Goal: Register for event/course

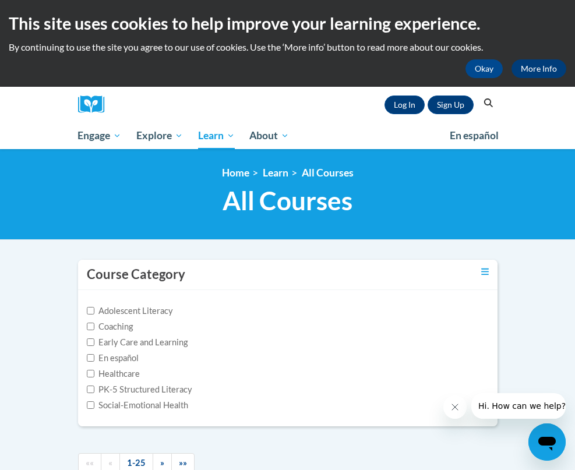
click at [535, 65] on link "More Info" at bounding box center [538, 68] width 55 height 19
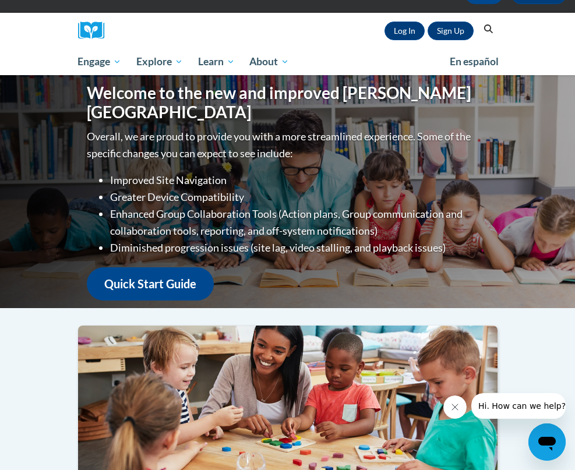
scroll to position [80, 1]
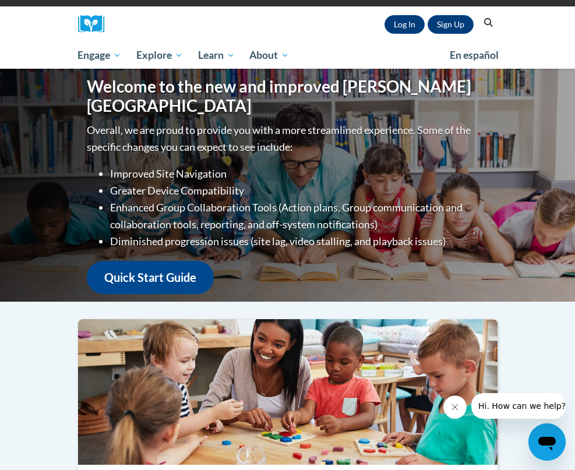
click at [162, 267] on link "Quick Start Guide" at bounding box center [150, 277] width 127 height 33
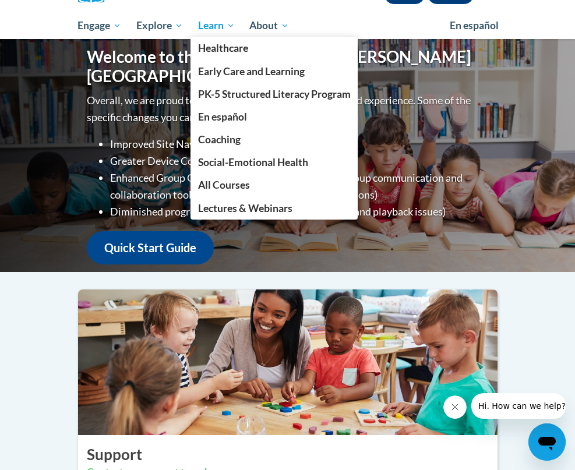
scroll to position [107, 0]
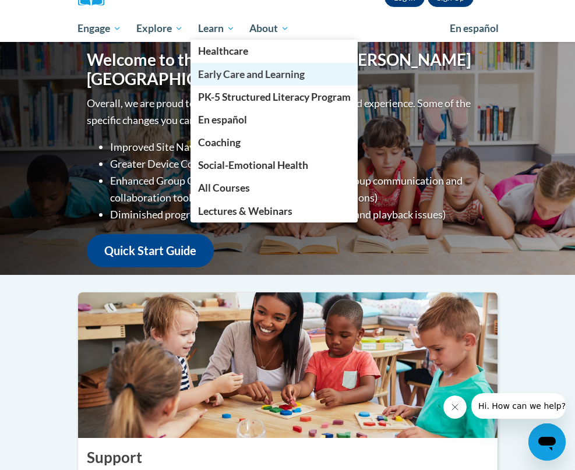
click at [211, 69] on span "Early Care and Learning" at bounding box center [251, 74] width 107 height 12
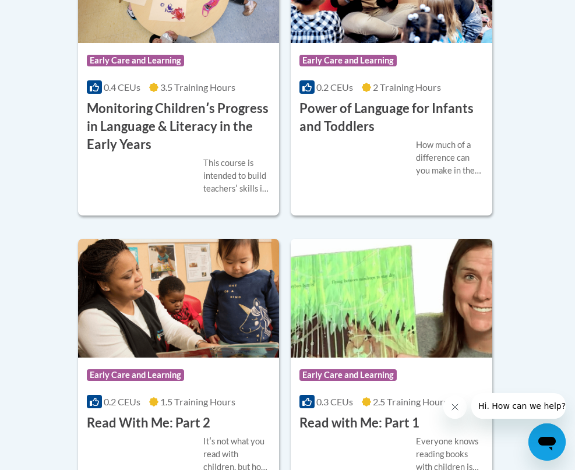
scroll to position [1787, 0]
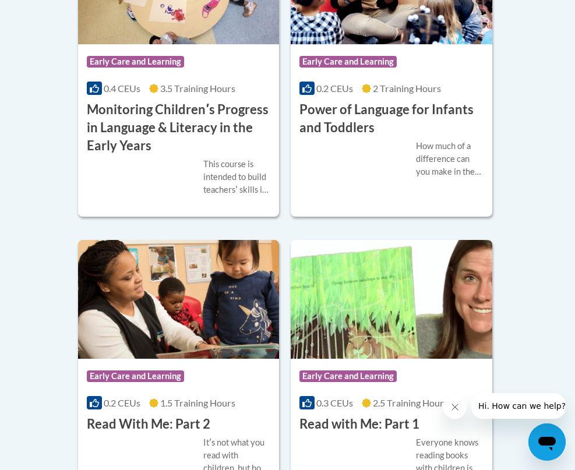
click at [346, 196] on div "More Info Enroll How much of a difference can you make in the life of a child j…" at bounding box center [392, 166] width 202 height 59
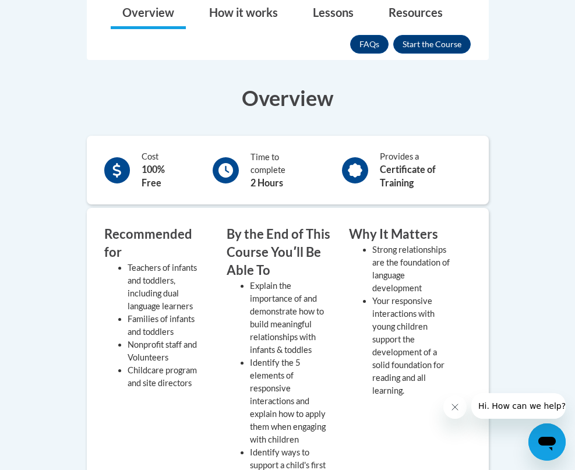
scroll to position [343, 0]
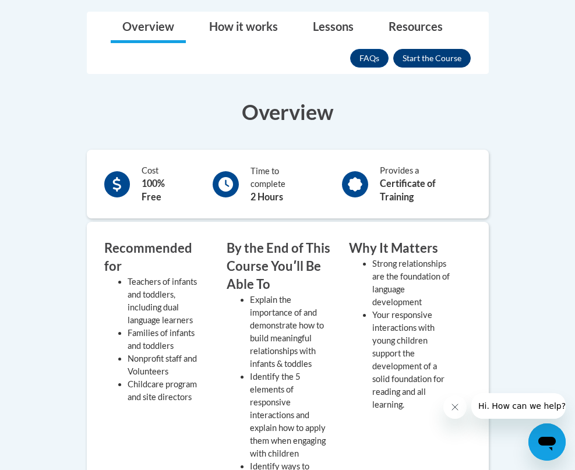
click at [433, 59] on button "Enroll" at bounding box center [431, 58] width 77 height 19
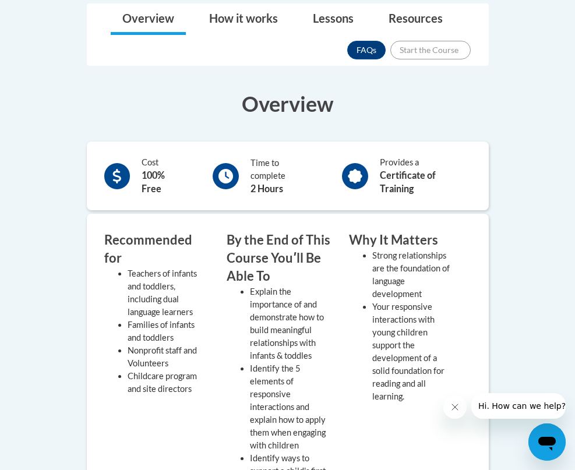
scroll to position [345, 2]
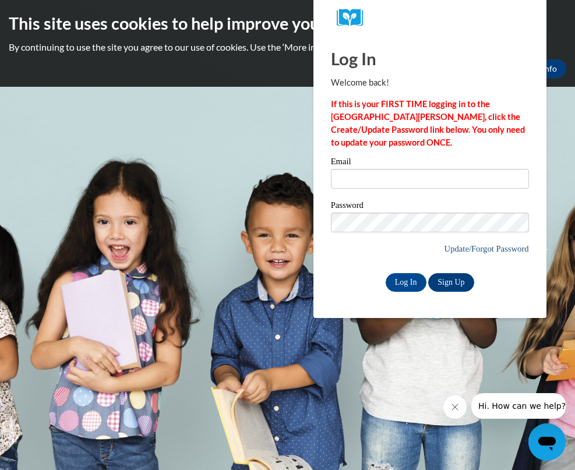
click at [502, 245] on link "Update/Forgot Password" at bounding box center [486, 248] width 84 height 9
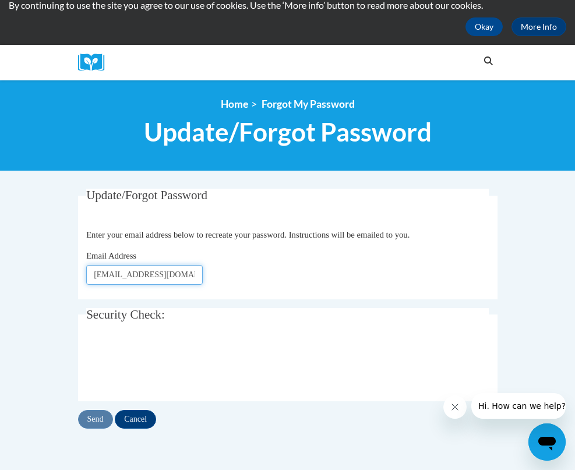
scroll to position [42, 1]
type input "[EMAIL_ADDRESS][DOMAIN_NAME]"
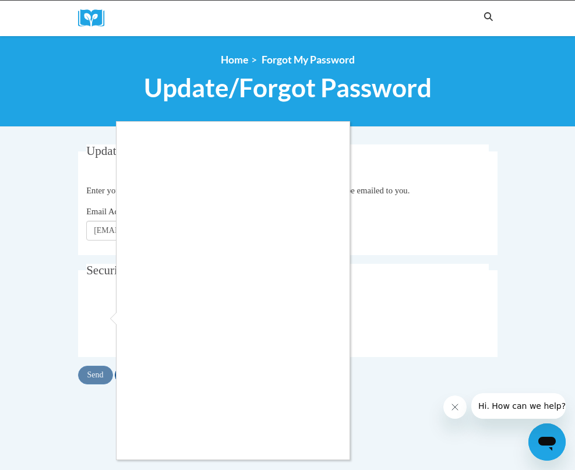
scroll to position [86, 0]
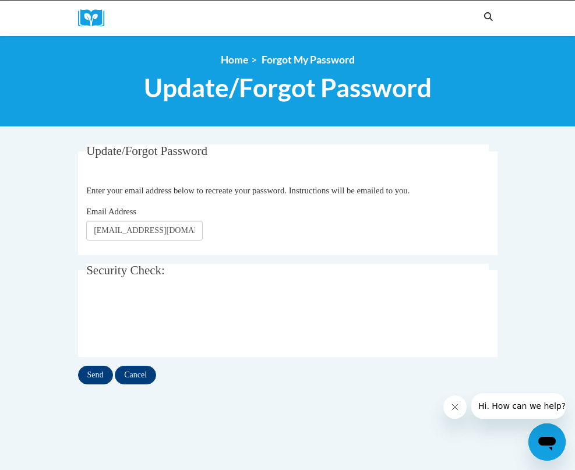
click at [98, 375] on input "Send" at bounding box center [95, 375] width 35 height 19
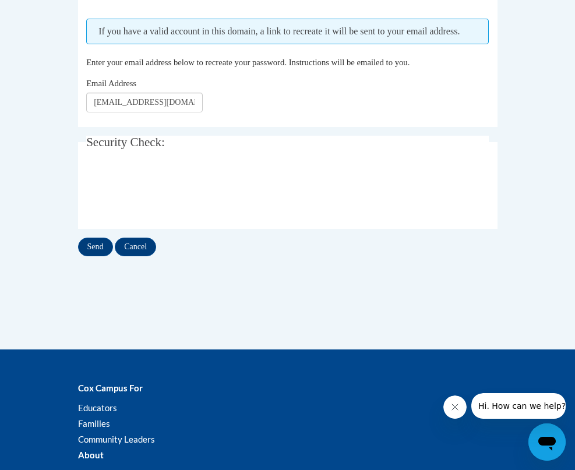
scroll to position [238, 0]
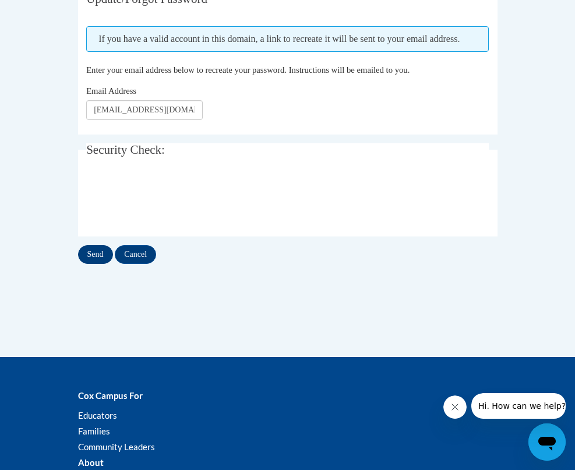
click at [97, 264] on input "Send" at bounding box center [95, 254] width 35 height 19
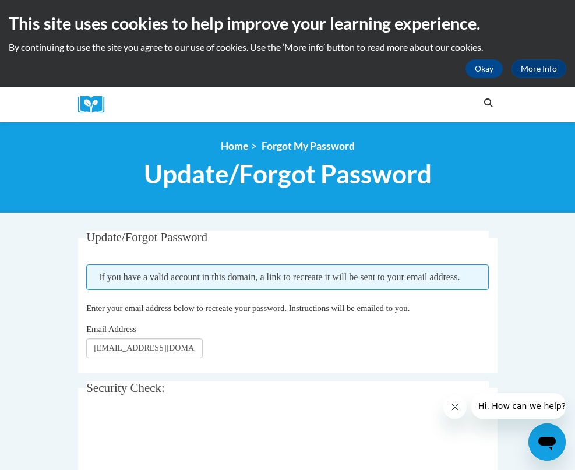
scroll to position [1, 0]
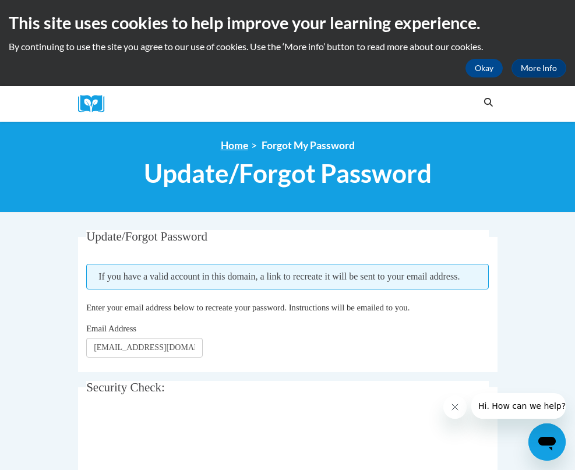
click at [241, 146] on link "Home" at bounding box center [234, 145] width 27 height 12
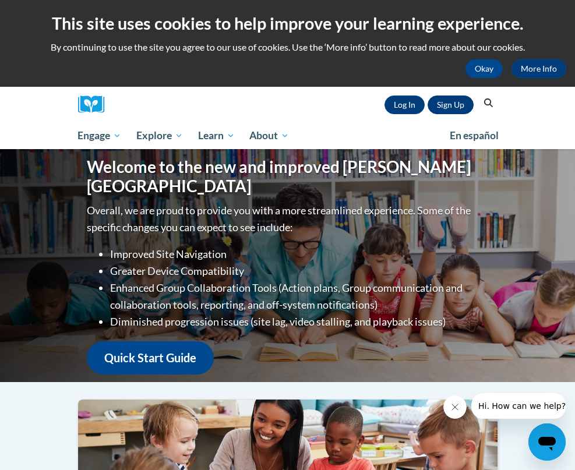
click at [446, 100] on link "Sign Up" at bounding box center [451, 105] width 46 height 19
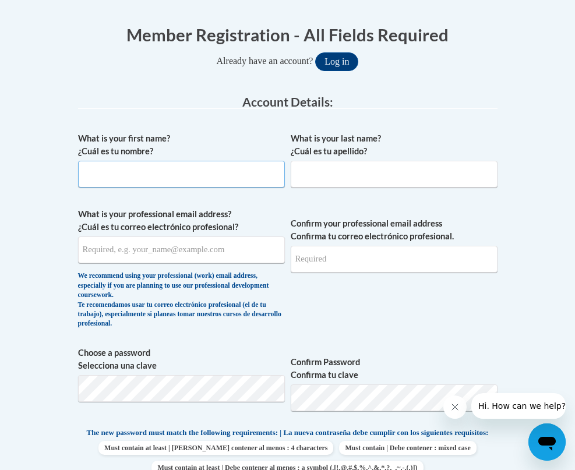
scroll to position [243, 0]
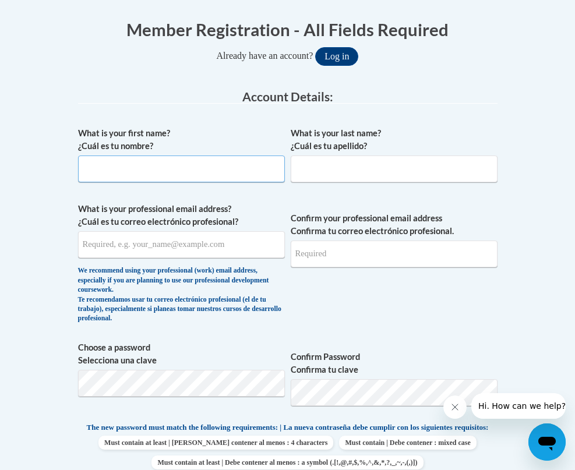
click at [341, 55] on button "Log in" at bounding box center [336, 56] width 43 height 19
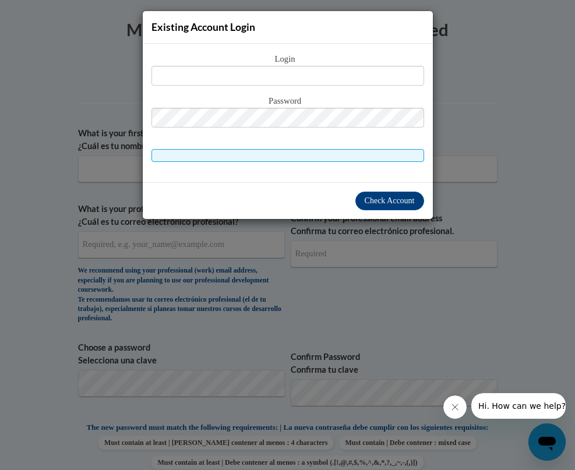
click at [105, 172] on div "Existing Account Login Login Password" at bounding box center [287, 235] width 575 height 470
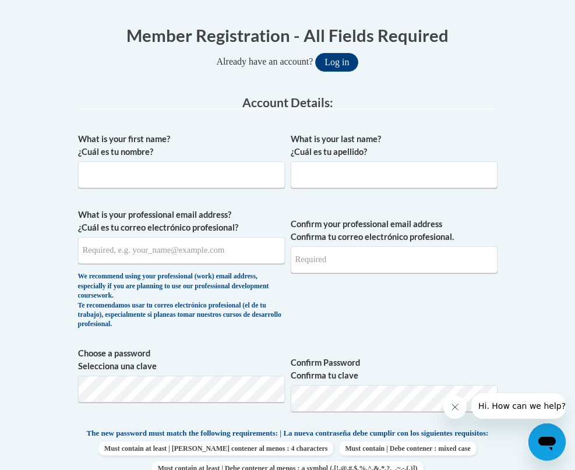
scroll to position [238, 0]
click at [109, 175] on input "What is your first name? ¿Cuál es tu nombre?" at bounding box center [181, 174] width 207 height 27
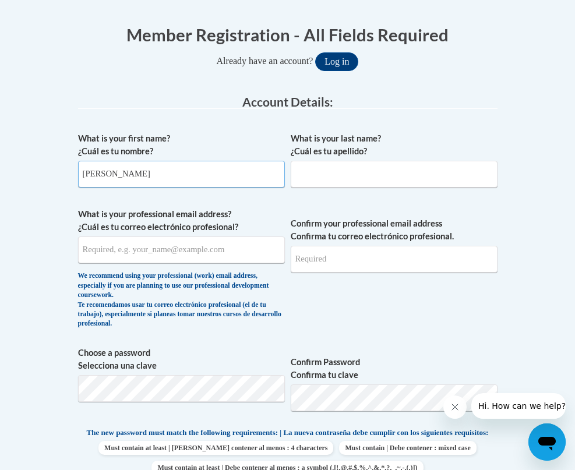
type input "Kelly"
type input "Blocker"
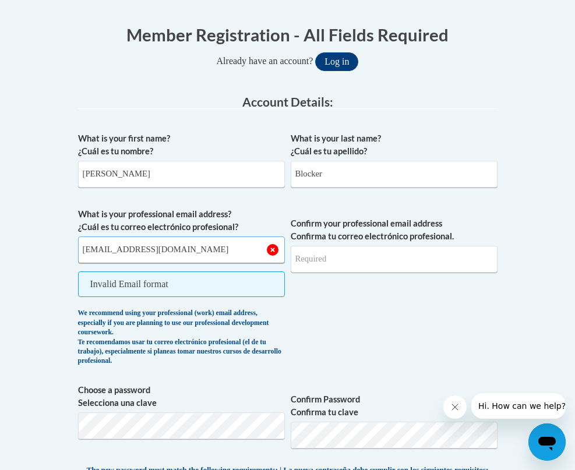
scroll to position [237, 0]
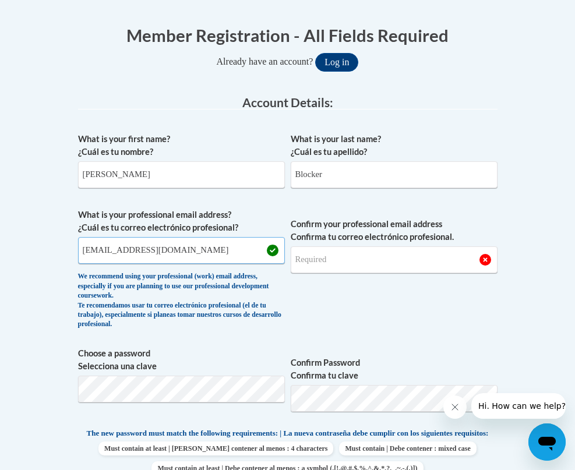
type input "[EMAIL_ADDRESS][DOMAIN_NAME]"
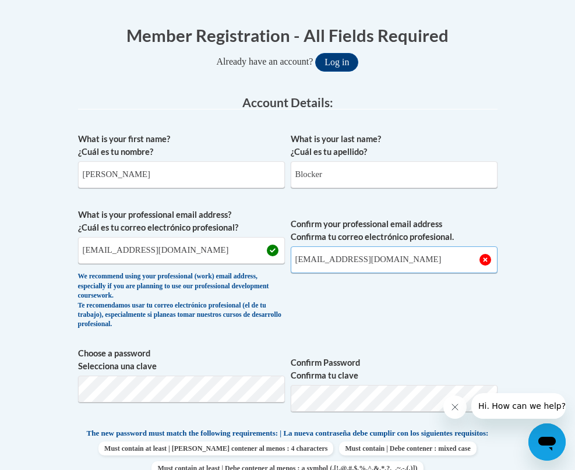
scroll to position [337, 0]
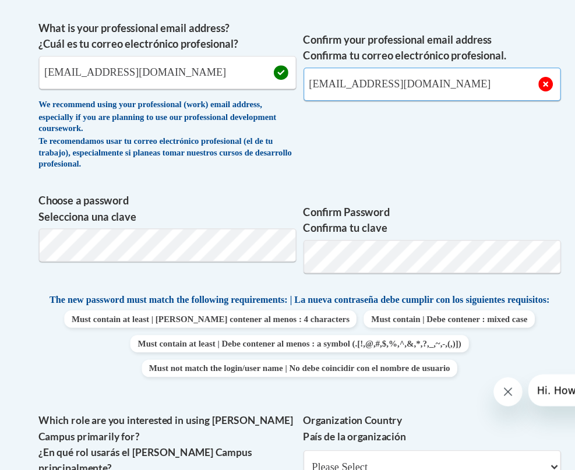
type input "[EMAIL_ADDRESS][DOMAIN_NAME]"
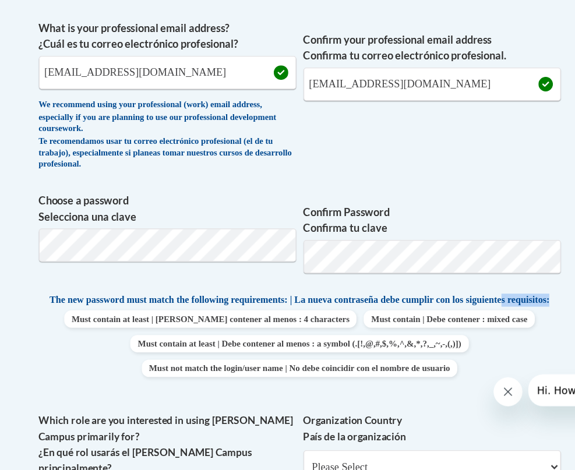
drag, startPoint x: 255, startPoint y: 248, endPoint x: 232, endPoint y: 250, distance: 22.2
click at [232, 328] on span "The new password must match the following requirements: | La nueva contraseña d…" at bounding box center [288, 333] width 402 height 10
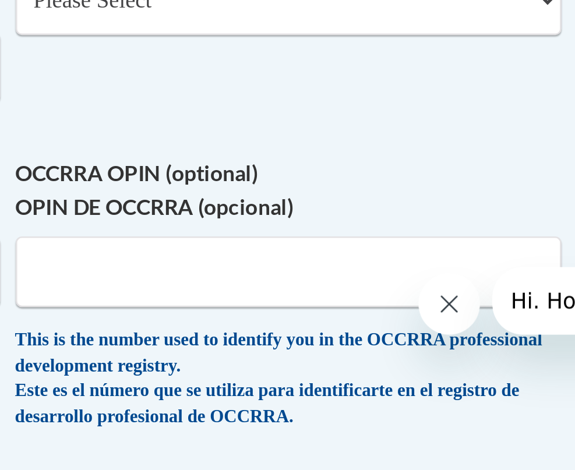
scroll to position [633, 0]
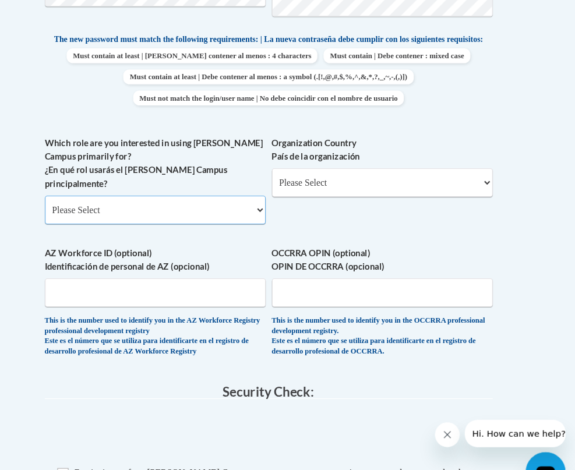
select select "5a18ea06-2b54-4451-96f2-d152daf9eac5"
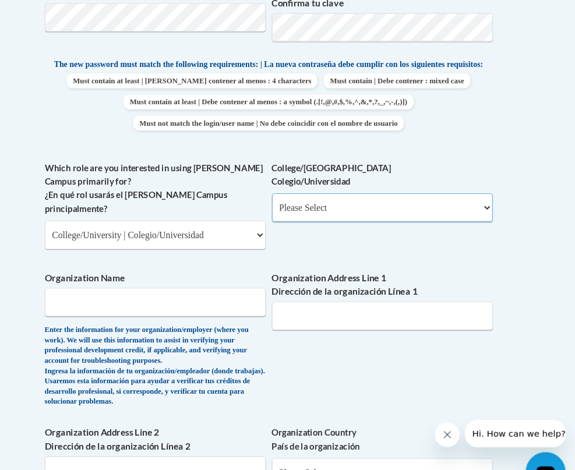
scroll to position [600, 0]
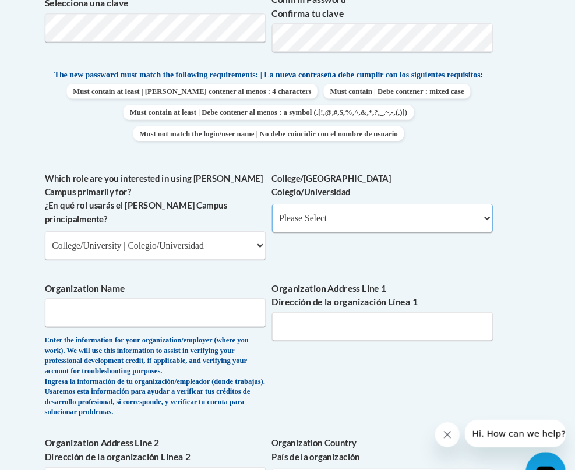
select select "99b32b07-cffc-426c-8bf6-0cd77760d84b"
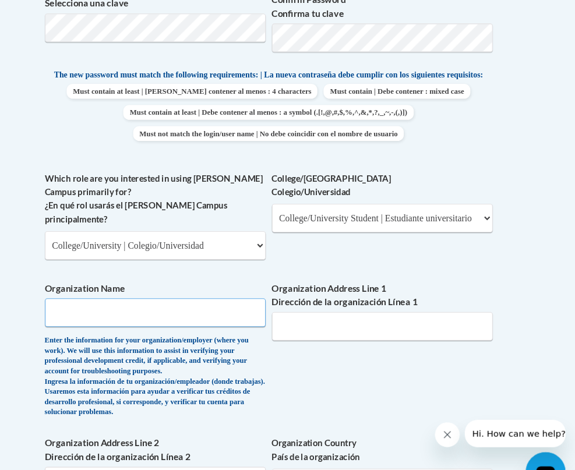
click at [238, 280] on input "Organization Name" at bounding box center [181, 293] width 207 height 27
click at [241, 280] on input "Organization Name" at bounding box center [181, 293] width 207 height 27
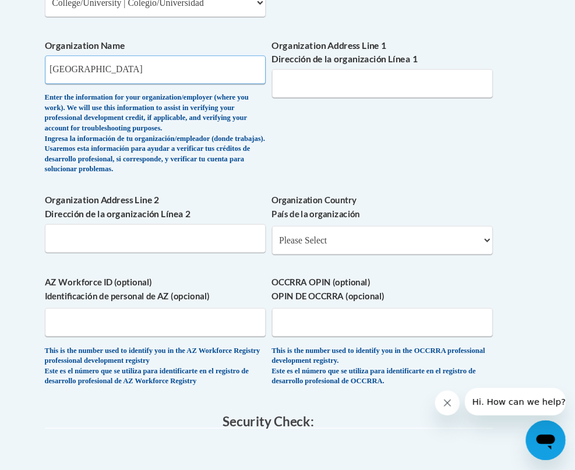
scroll to position [800, 0]
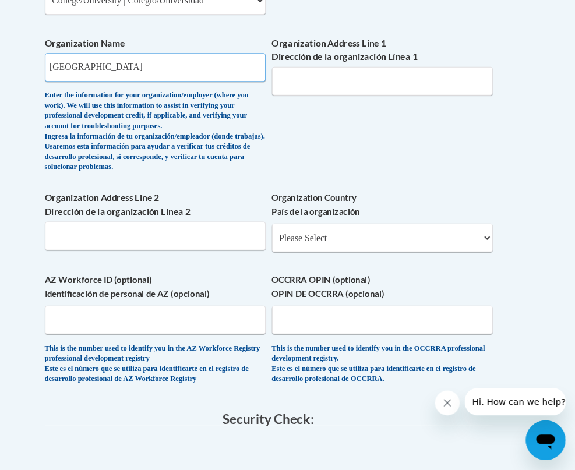
type input "[GEOGRAPHIC_DATA]"
select select "ad49bcad-a171-4b2e-b99c-48b446064914"
select select
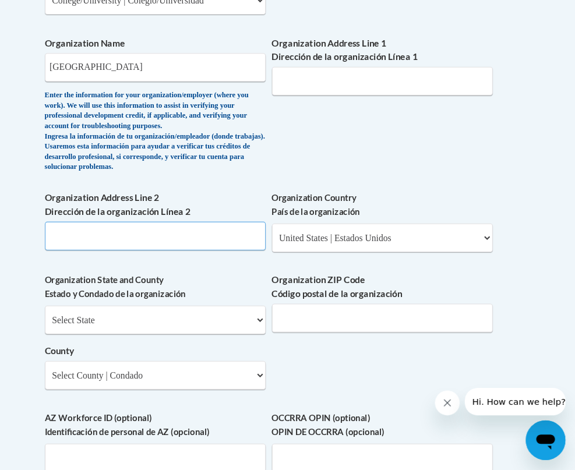
scroll to position [806, 0]
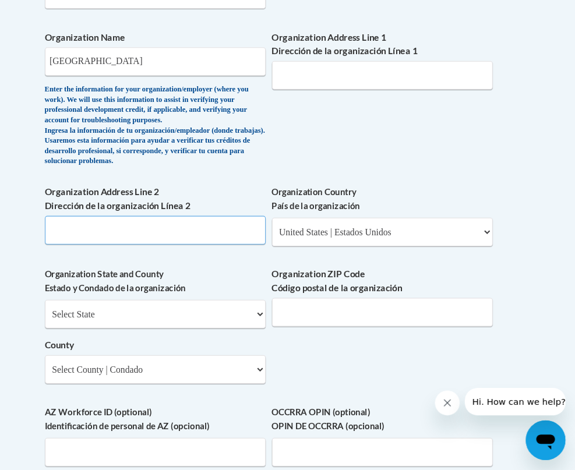
click at [241, 232] on input "Organization Address Line 2 Dirección de la organización Línea 2" at bounding box center [181, 245] width 207 height 27
click at [187, 232] on input "Organization Address Line 2 Dirección de la organización Línea 2" at bounding box center [181, 245] width 207 height 27
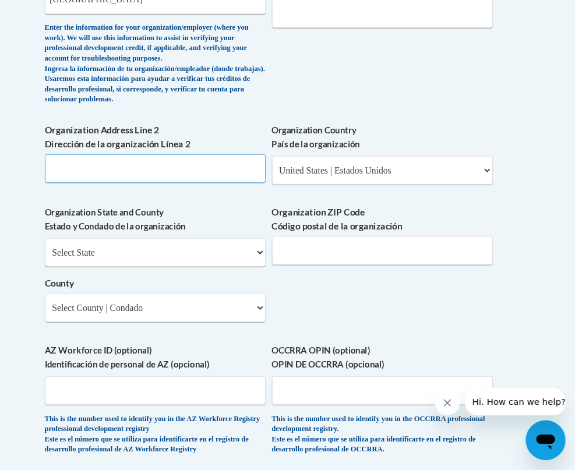
scroll to position [864, 0]
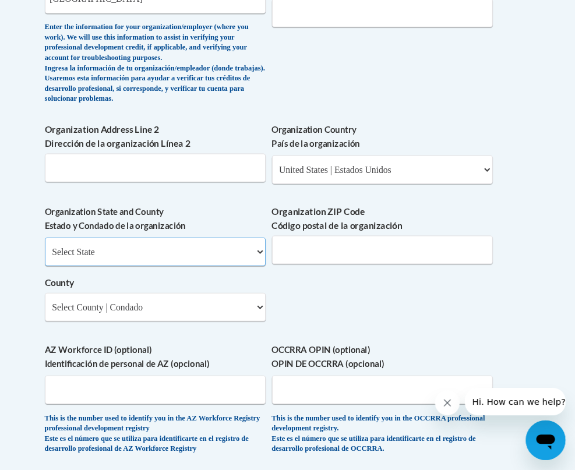
select select "Pennsylvania"
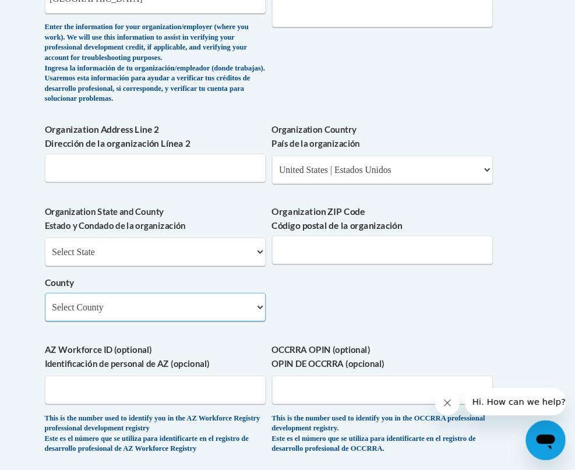
select select "Montgomery"
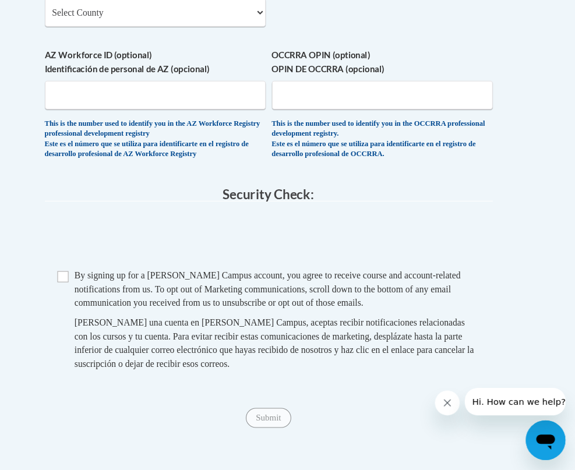
scroll to position [1142, 0]
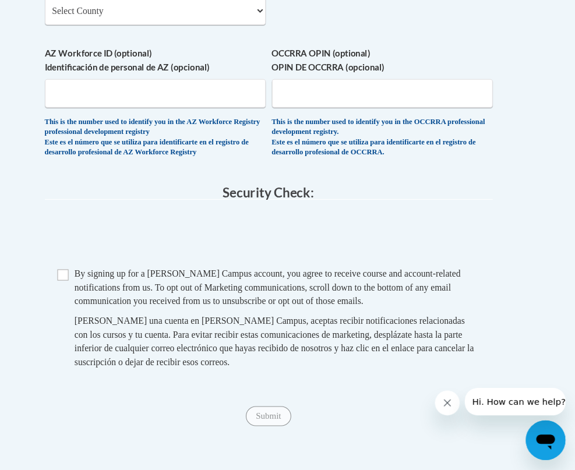
click at [90, 282] on input "Checkbox" at bounding box center [95, 287] width 10 height 10
checkbox input "true"
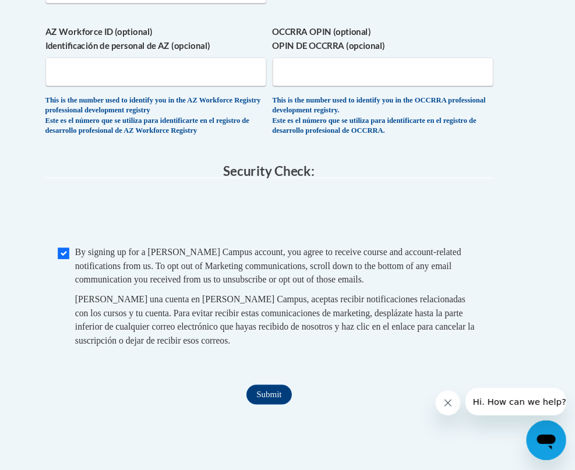
scroll to position [1170, 0]
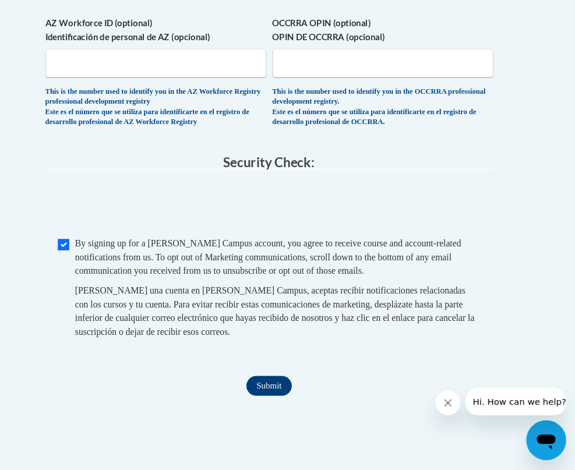
click at [266, 382] on input "Submit" at bounding box center [287, 391] width 42 height 19
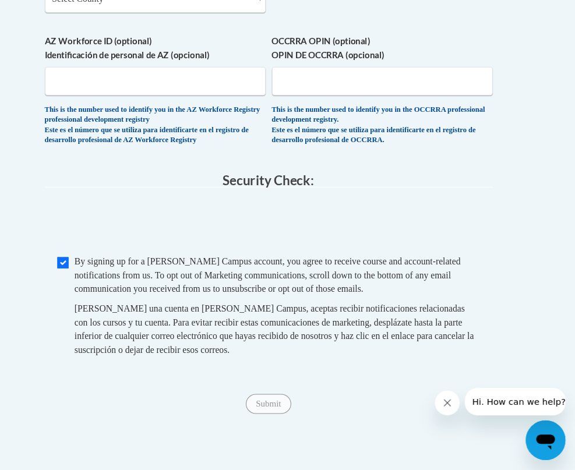
scroll to position [1156, 0]
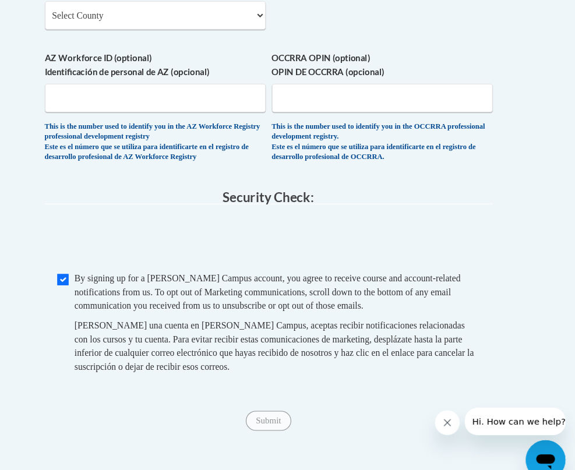
type input "1300 Eagle Road"
click at [266, 396] on input "Submit" at bounding box center [287, 405] width 42 height 19
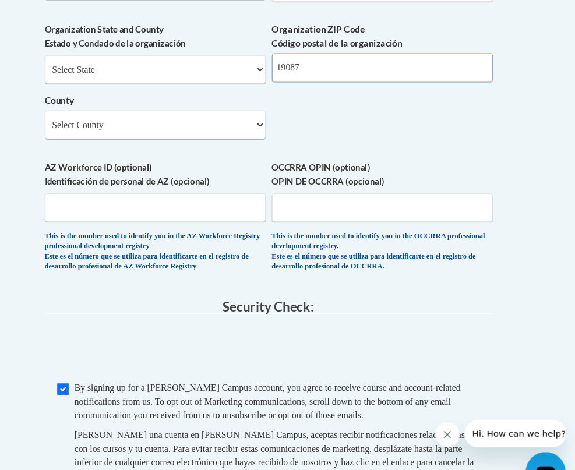
scroll to position [1058, 0]
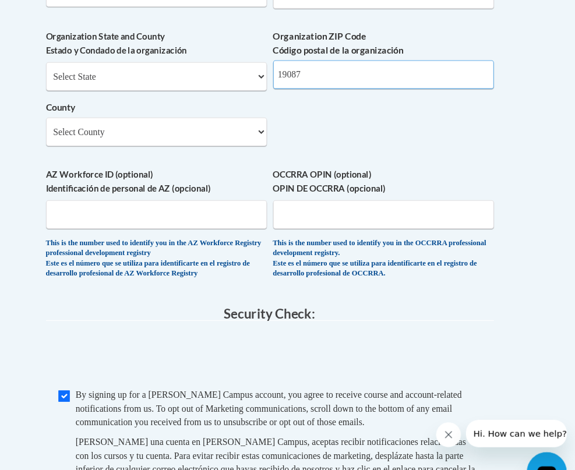
type input "19087"
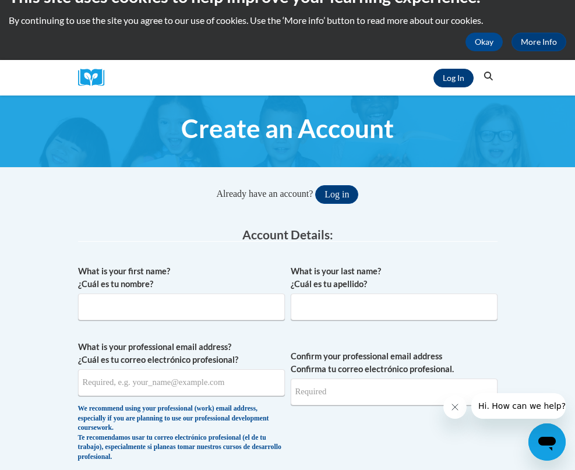
scroll to position [24, 1]
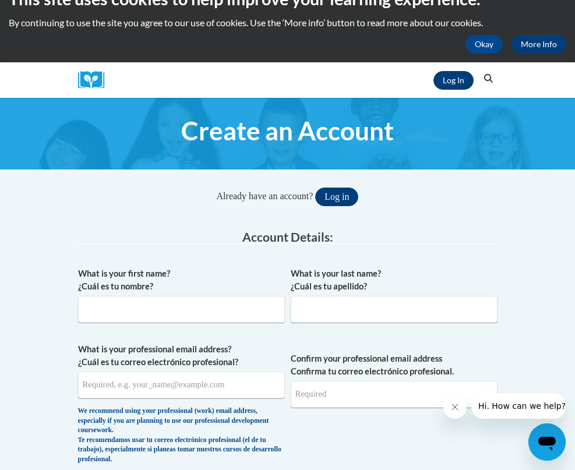
click at [444, 73] on link "Log In" at bounding box center [453, 80] width 40 height 19
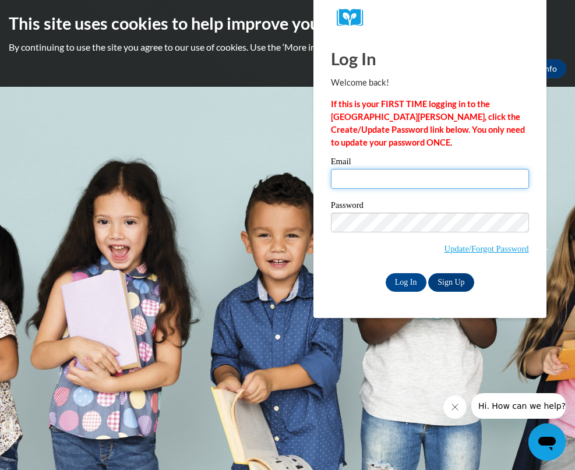
type input "[EMAIL_ADDRESS][DOMAIN_NAME]"
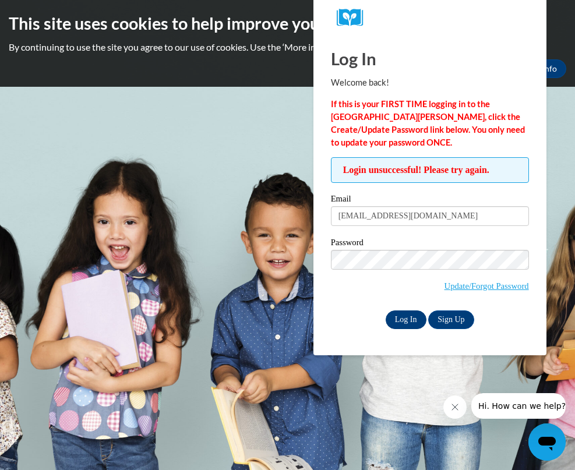
click at [398, 318] on input "Log In" at bounding box center [406, 319] width 41 height 19
click at [405, 317] on input "Log In" at bounding box center [406, 319] width 41 height 19
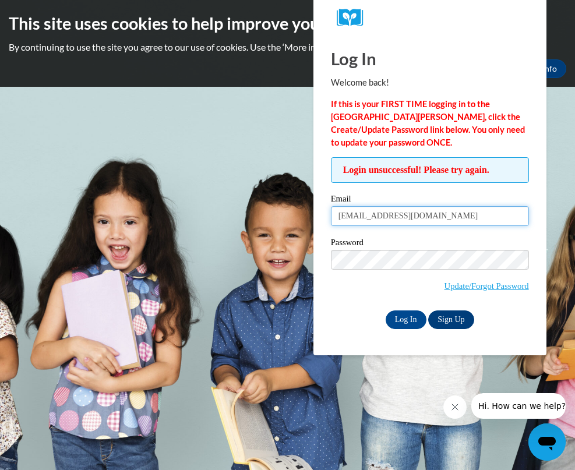
scroll to position [1, 0]
click at [461, 313] on link "Sign Up" at bounding box center [450, 319] width 45 height 19
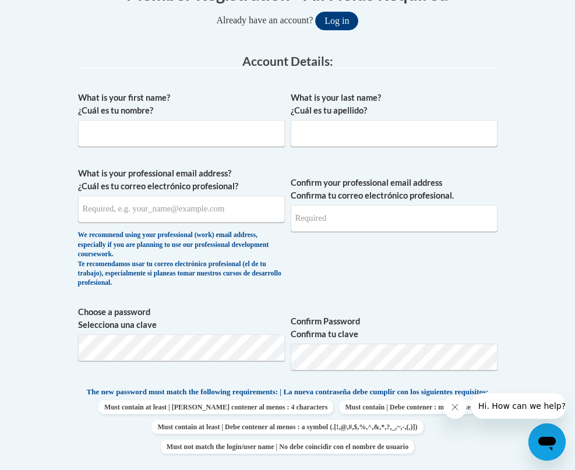
scroll to position [279, 0]
type input "[PERSON_NAME]"
type input "Blocker"
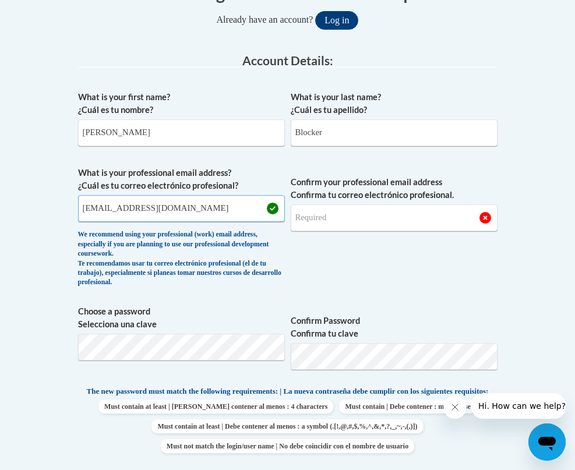
type input "[EMAIL_ADDRESS][DOMAIN_NAME]"
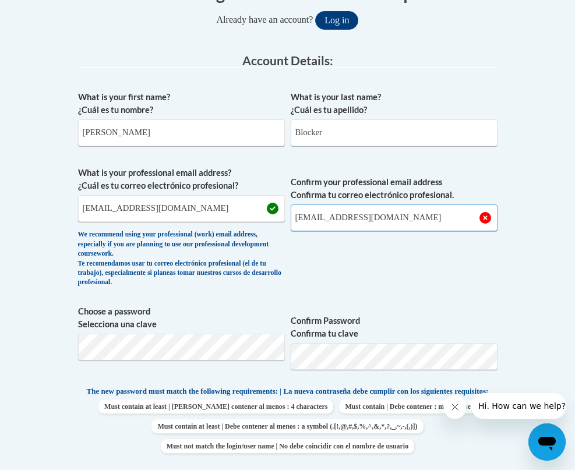
type input "[EMAIL_ADDRESS][DOMAIN_NAME]"
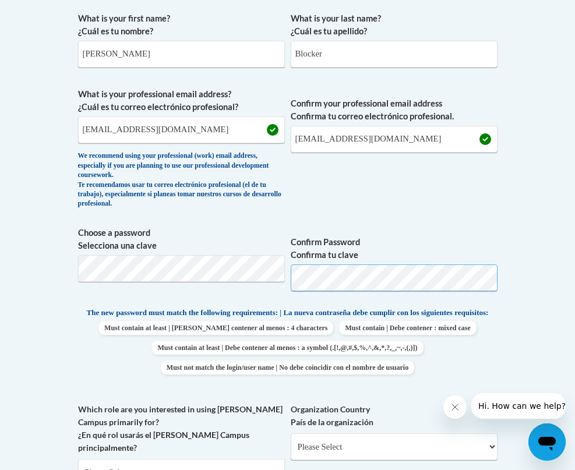
scroll to position [368, 0]
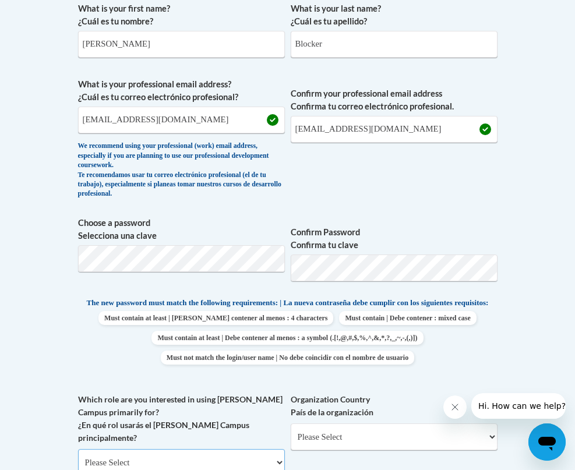
select select "5a18ea06-2b54-4451-96f2-d152daf9eac5"
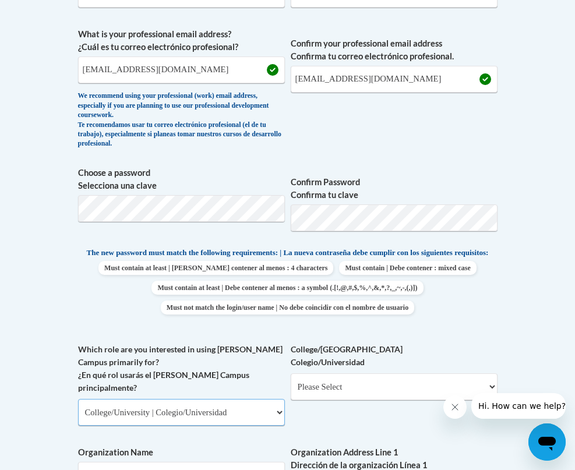
scroll to position [429, 0]
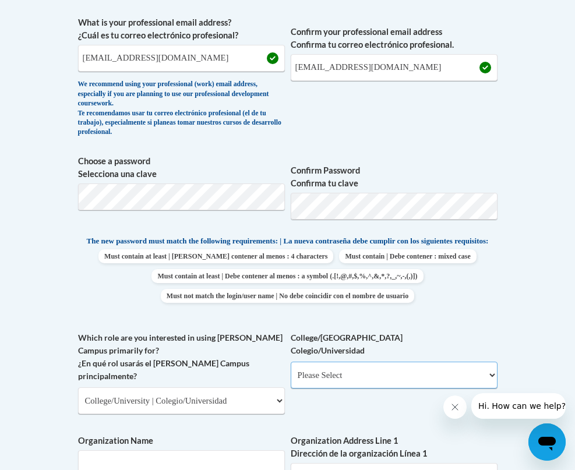
select select "99b32b07-cffc-426c-8bf6-0cd77760d84b"
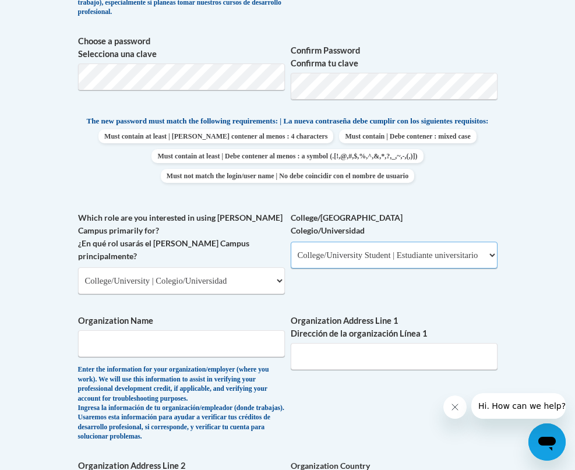
scroll to position [552, 0]
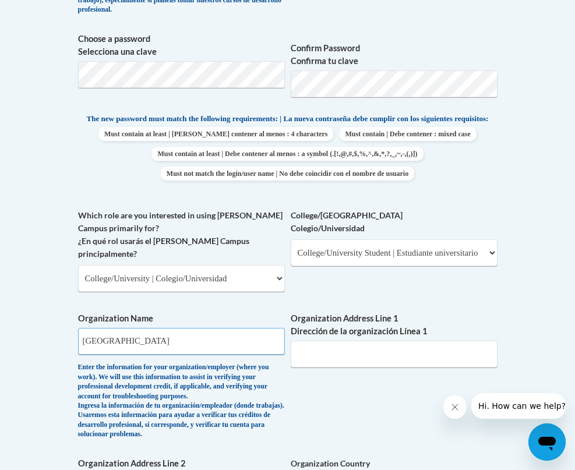
type input "[GEOGRAPHIC_DATA]"
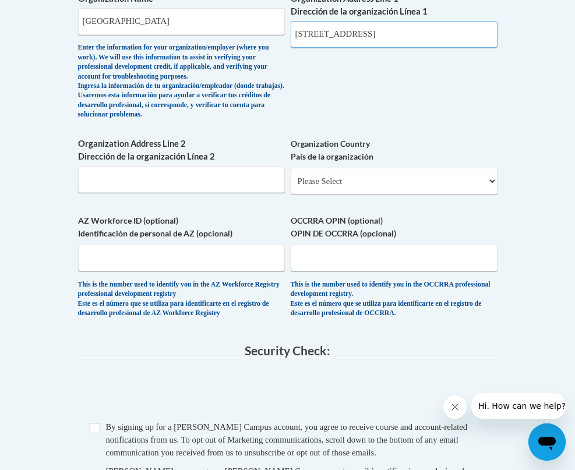
scroll to position [886, 0]
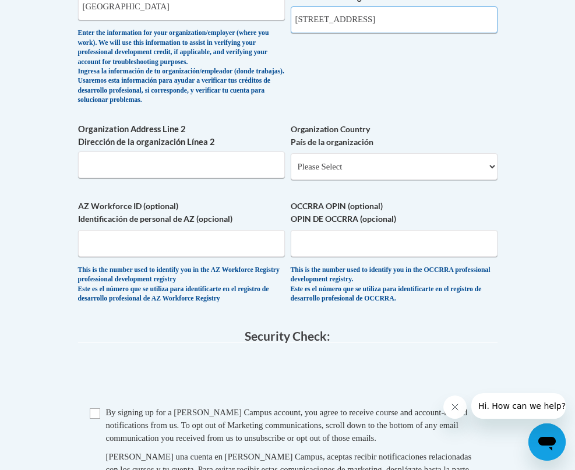
type input "[STREET_ADDRESS]"
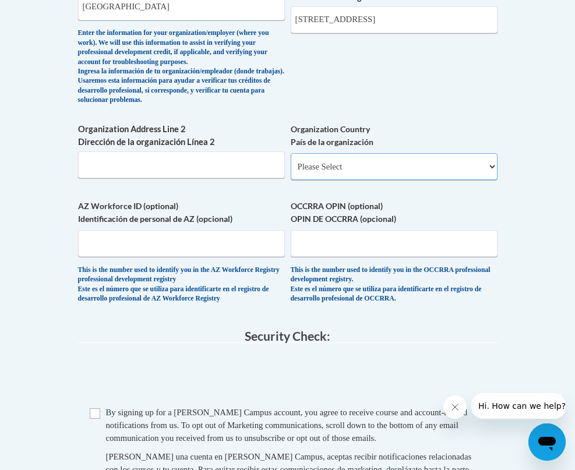
select select "ad49bcad-a171-4b2e-b99c-48b446064914"
select select
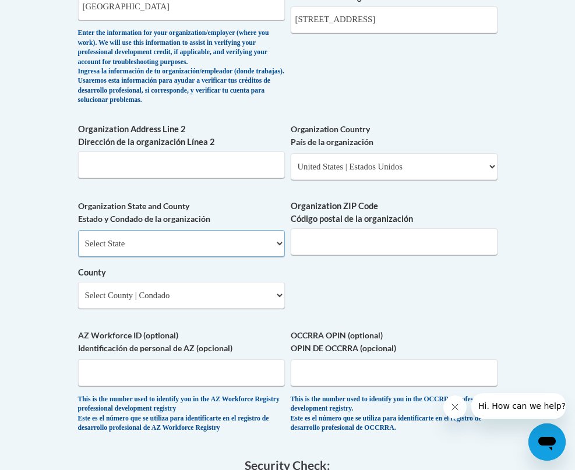
select select "[US_STATE]"
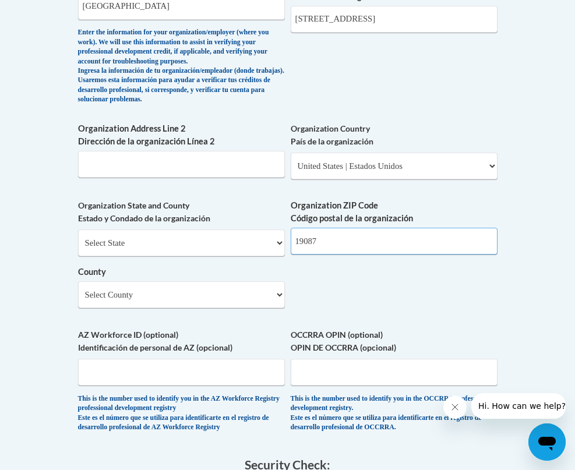
type input "19087"
select select "[PERSON_NAME]"
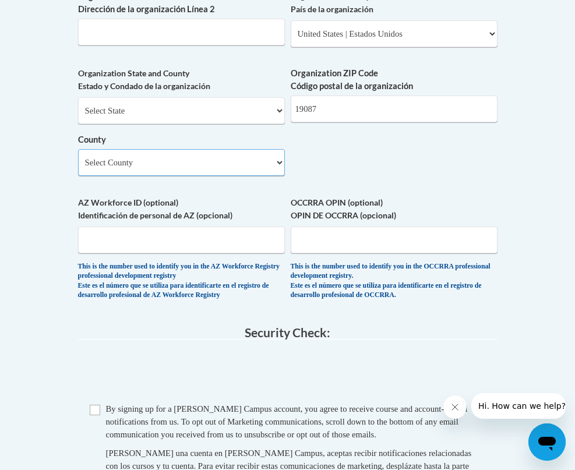
scroll to position [1020, 0]
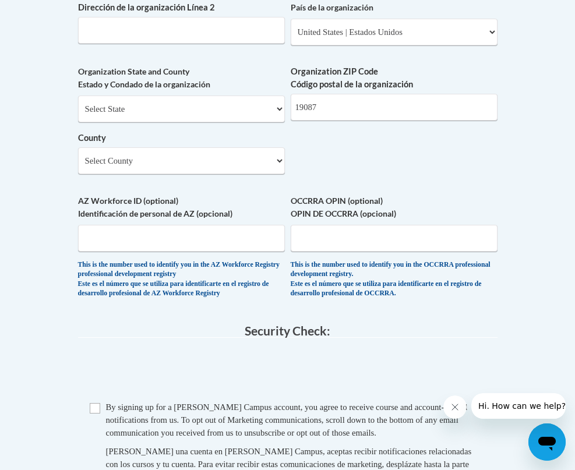
click at [97, 403] on input "Checkbox" at bounding box center [95, 408] width 10 height 10
checkbox input "true"
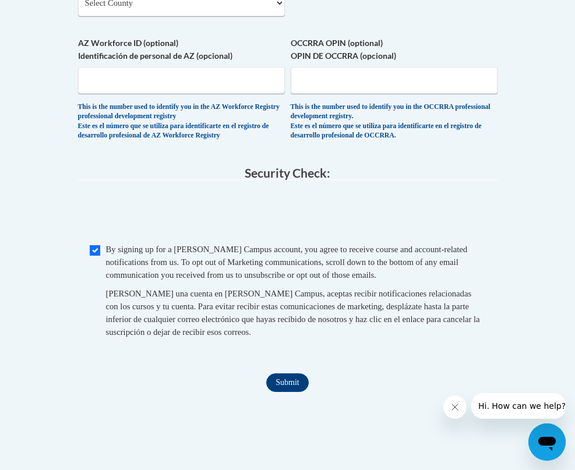
scroll to position [1181, 0]
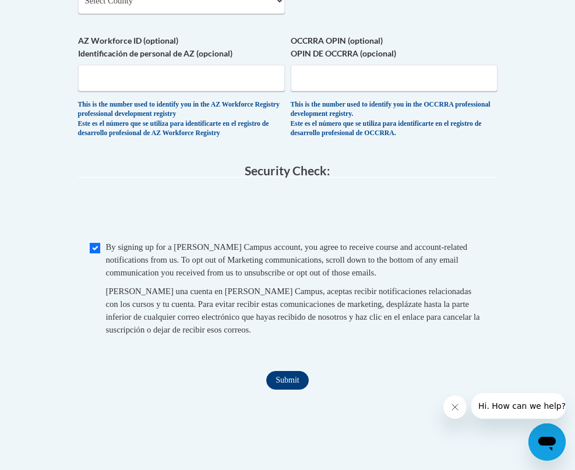
click at [281, 371] on input "Submit" at bounding box center [287, 380] width 42 height 19
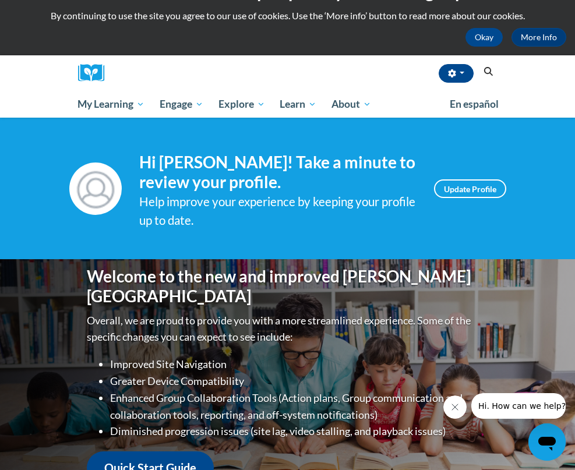
scroll to position [18, 0]
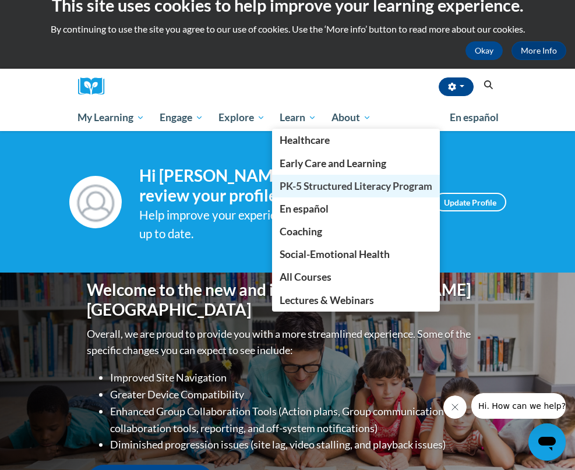
click at [287, 180] on span "PK-5 Structured Literacy Program" at bounding box center [356, 186] width 153 height 12
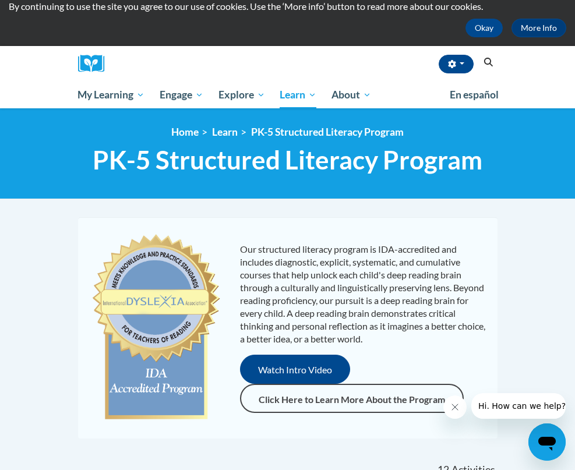
scroll to position [36, 0]
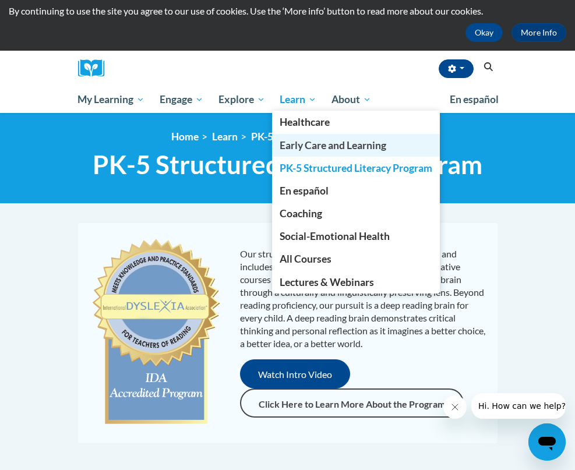
click at [294, 144] on span "Early Care and Learning" at bounding box center [333, 145] width 107 height 12
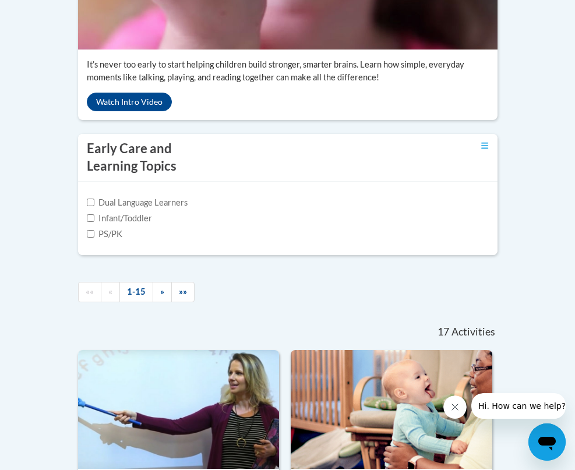
scroll to position [465, 0]
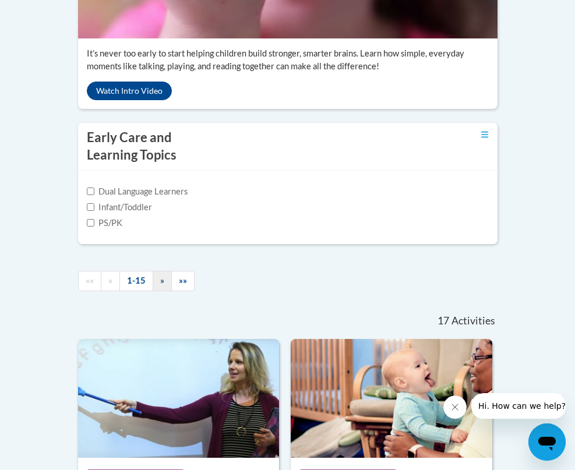
click at [164, 291] on link "»" at bounding box center [162, 281] width 19 height 20
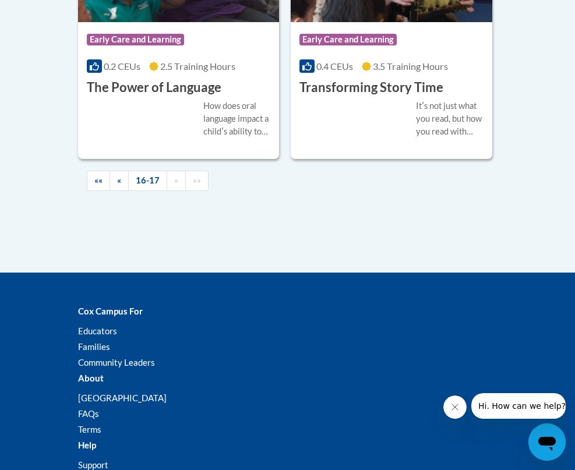
scroll to position [902, 0]
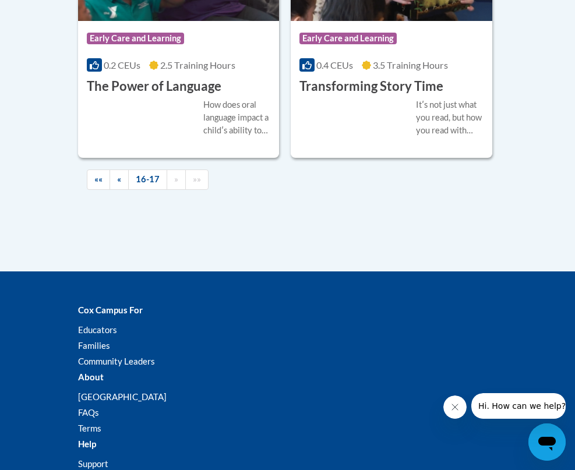
click at [206, 70] on span "2.5 Training Hours" at bounding box center [197, 64] width 75 height 11
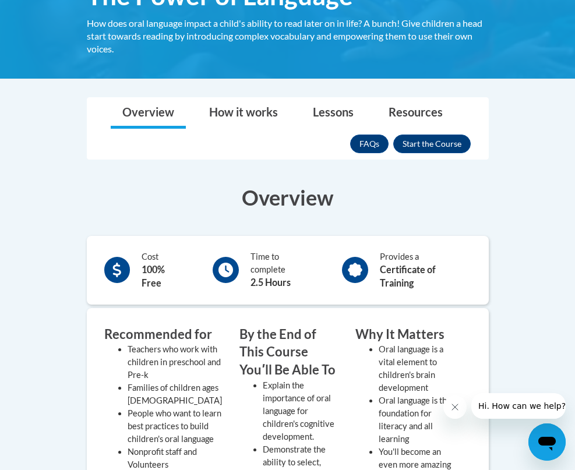
scroll to position [219, 0]
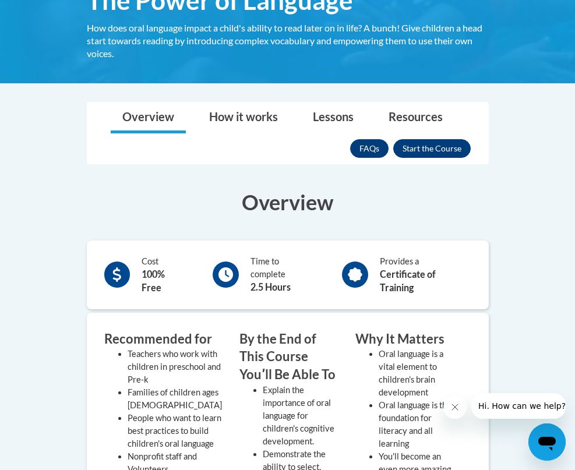
click at [422, 146] on button "Enroll" at bounding box center [431, 148] width 77 height 19
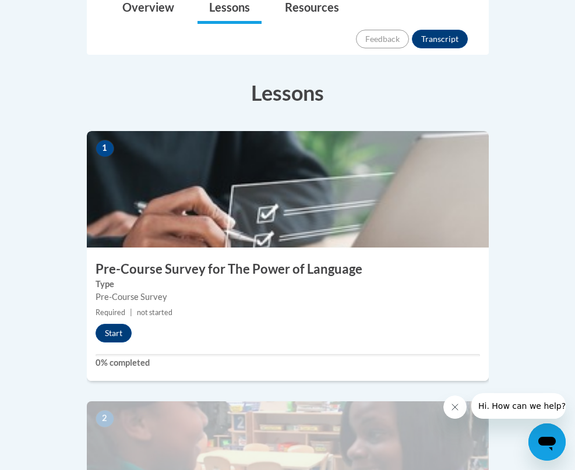
scroll to position [323, 0]
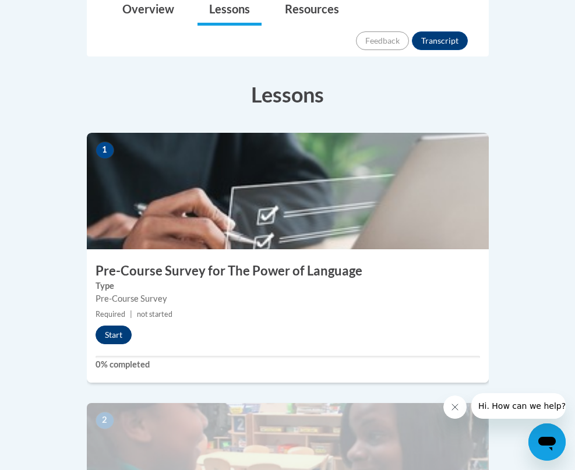
click at [116, 326] on button "Start" at bounding box center [114, 335] width 36 height 19
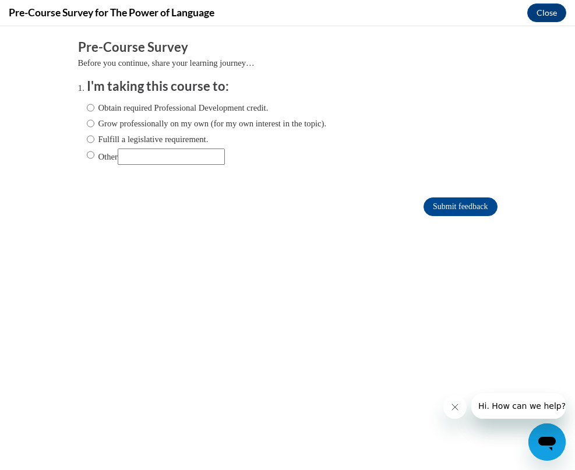
scroll to position [0, 0]
click at [94, 106] on label "Obtain required Professional Development credit." at bounding box center [178, 107] width 182 height 13
click at [94, 106] on input "Obtain required Professional Development credit." at bounding box center [91, 107] width 8 height 13
radio input "true"
click at [450, 201] on input "Submit feedback" at bounding box center [459, 206] width 73 height 19
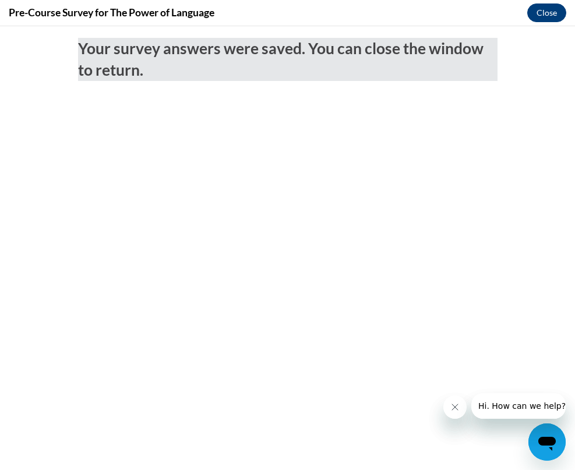
click at [542, 8] on button "Close" at bounding box center [546, 12] width 39 height 19
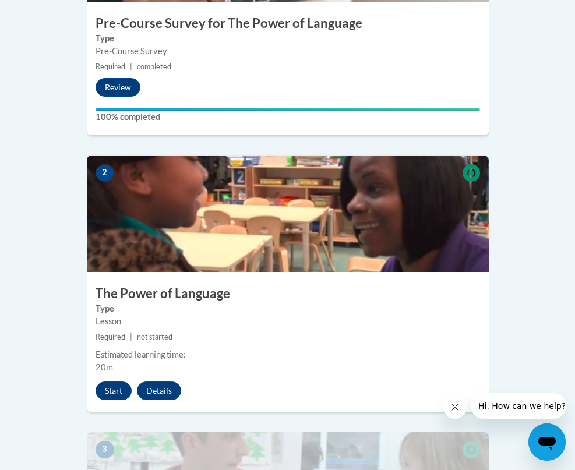
scroll to position [571, 0]
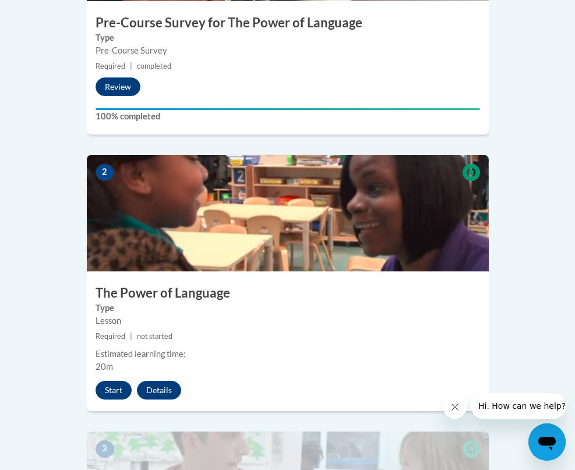
click at [116, 381] on button "Start" at bounding box center [114, 390] width 36 height 19
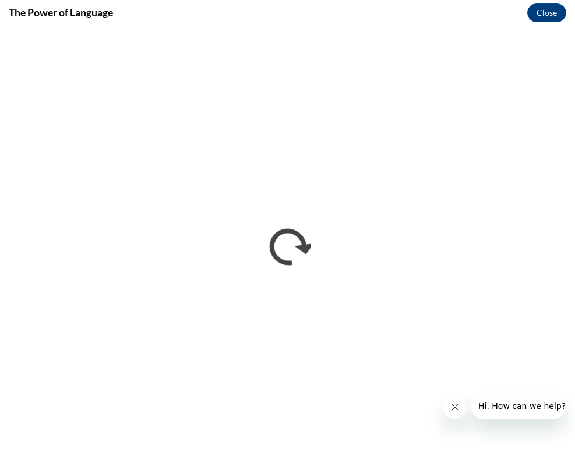
scroll to position [578, 0]
